Goal: Information Seeking & Learning: Find specific fact

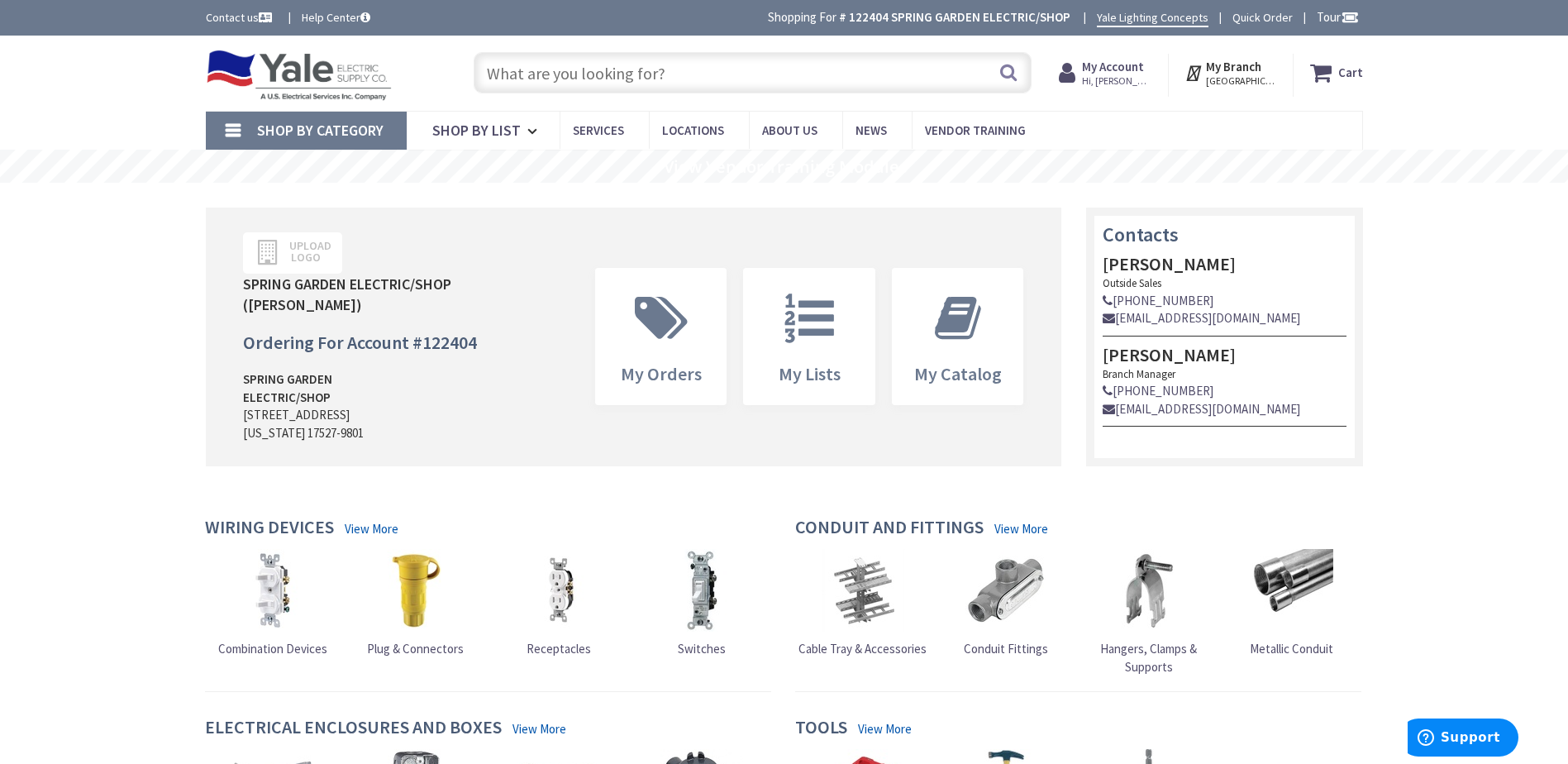
click at [562, 69] on input "text" at bounding box center [753, 73] width 558 height 41
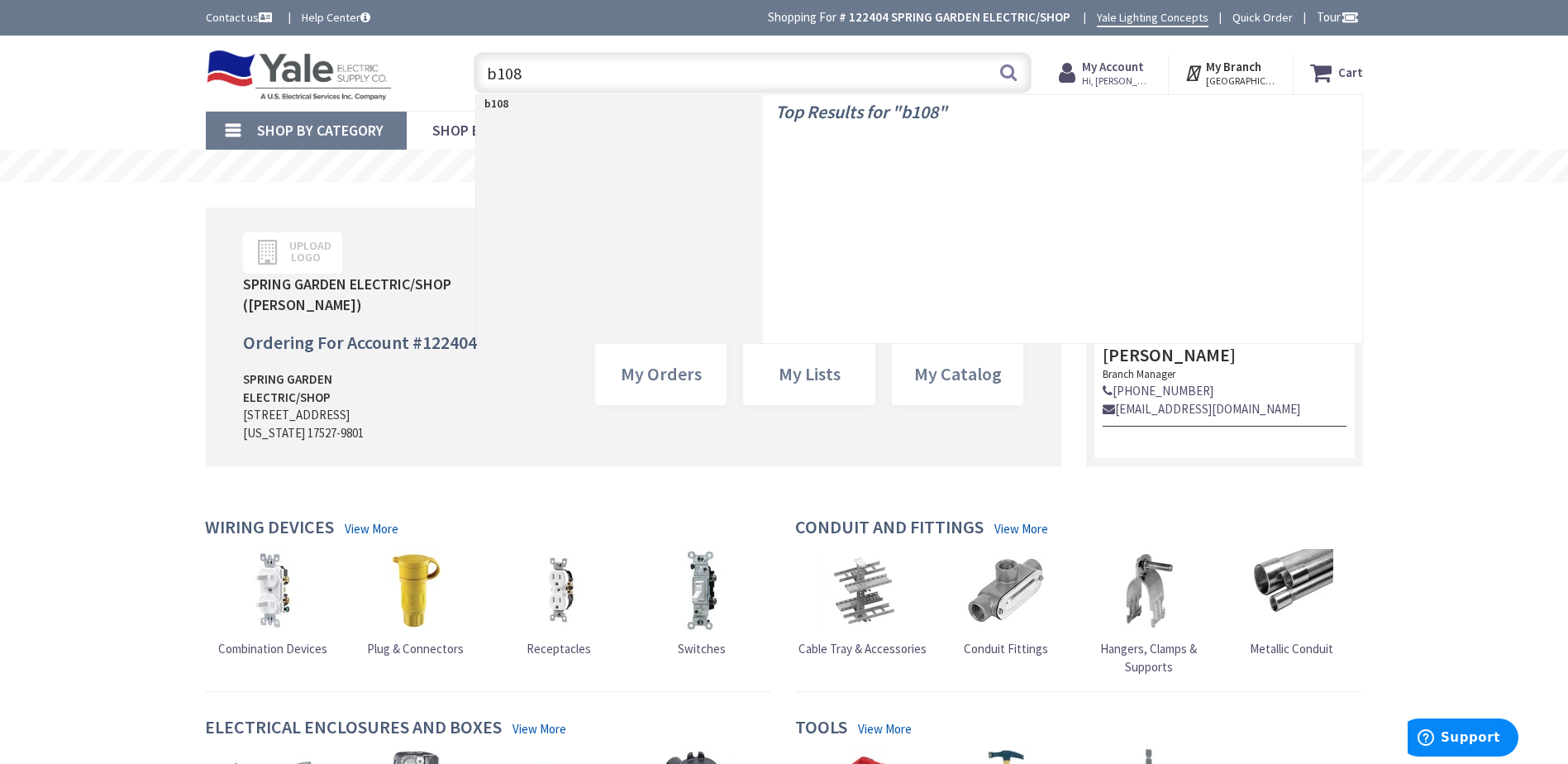
type input "b108r"
